Goal: Information Seeking & Learning: Learn about a topic

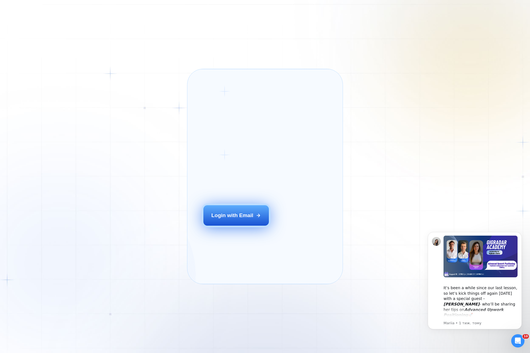
click at [245, 221] on button "Login with Email" at bounding box center [235, 215] width 65 height 20
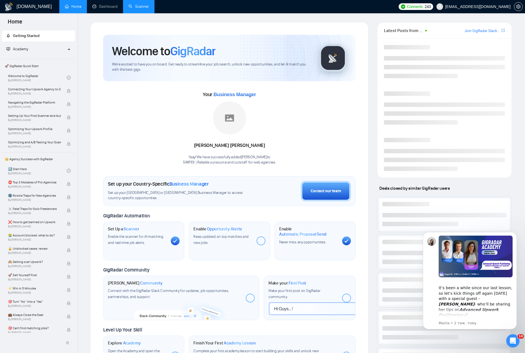
click at [139, 6] on link "Scanner" at bounding box center [139, 6] width 20 height 5
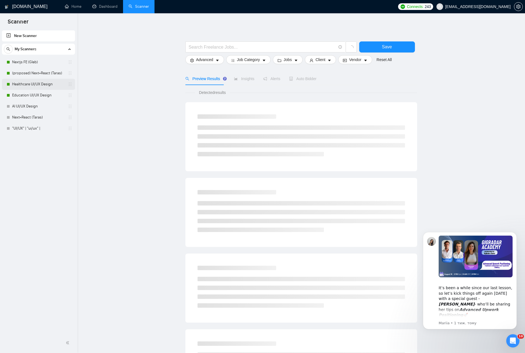
click at [50, 83] on link "Healthcare UI/UX Design" at bounding box center [38, 84] width 52 height 11
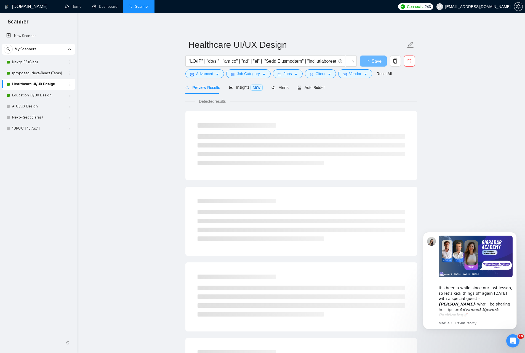
click at [102, 66] on main "Healthcare UI/UX Design Save Advanced Job Category Jobs Client Vendor Reset All…" at bounding box center [301, 252] width 430 height 461
click at [48, 91] on link "Education UI/UX Design" at bounding box center [38, 95] width 52 height 11
click at [80, 9] on link "Home" at bounding box center [73, 6] width 17 height 5
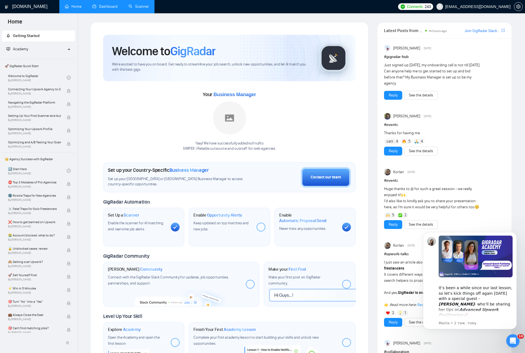
click at [104, 8] on link "Dashboard" at bounding box center [104, 6] width 25 height 5
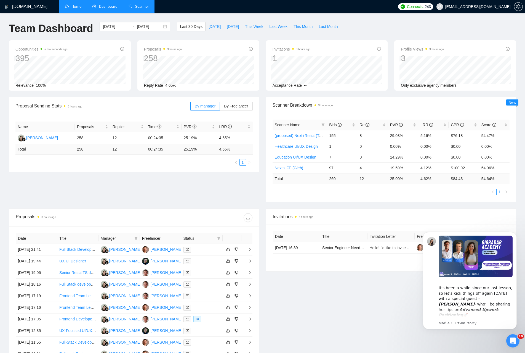
click at [232, 196] on div "Proposal Sending Stats 3 hours ago By manager By Freelancer Name Proposals Repl…" at bounding box center [263, 152] width 514 height 111
